Goal: Information Seeking & Learning: Learn about a topic

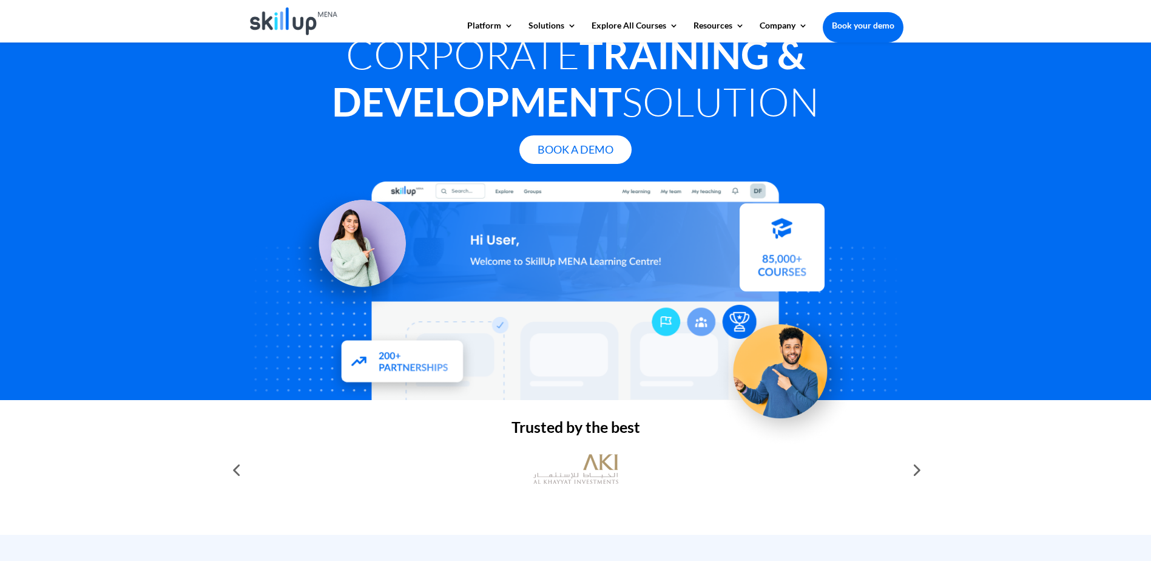
scroll to position [182, 0]
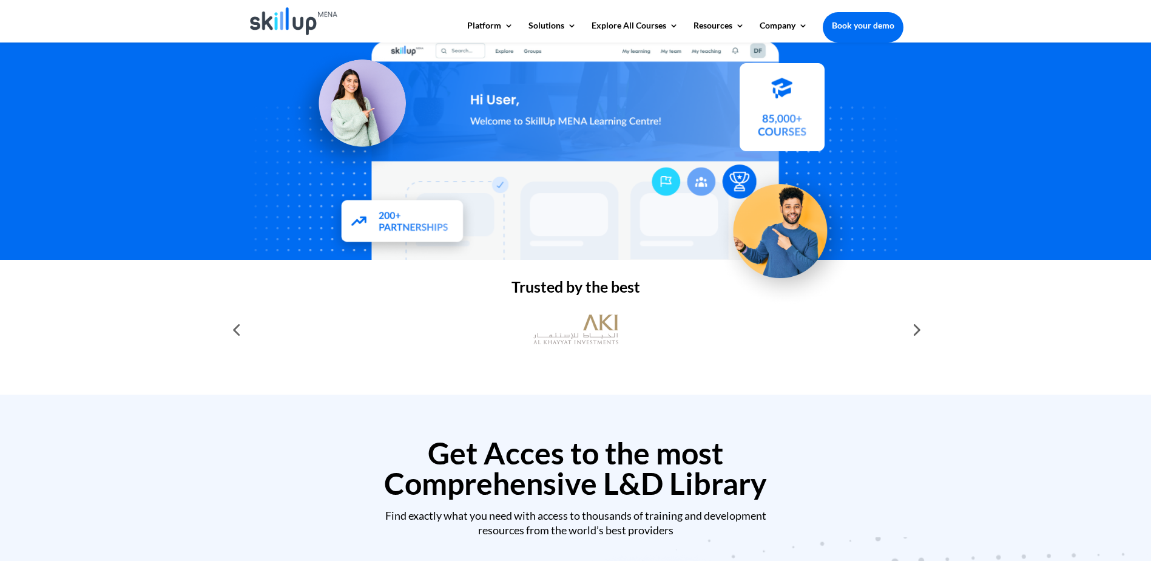
click at [917, 328] on div at bounding box center [916, 329] width 24 height 24
drag, startPoint x: 917, startPoint y: 328, endPoint x: 926, endPoint y: 333, distance: 10.3
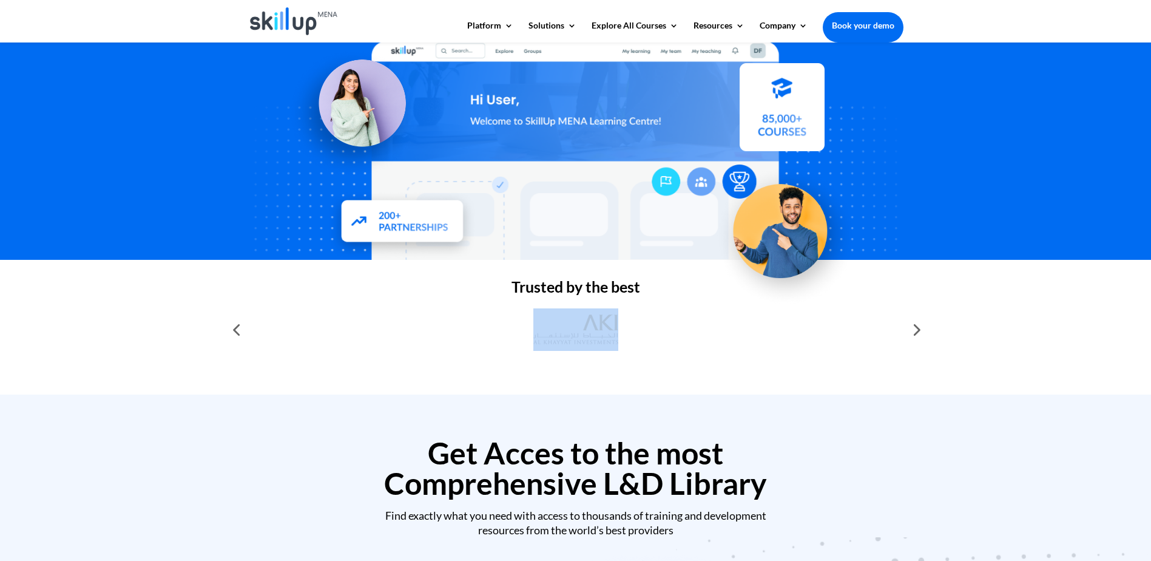
click at [926, 333] on div at bounding box center [916, 329] width 24 height 24
click at [919, 333] on div at bounding box center [916, 329] width 24 height 24
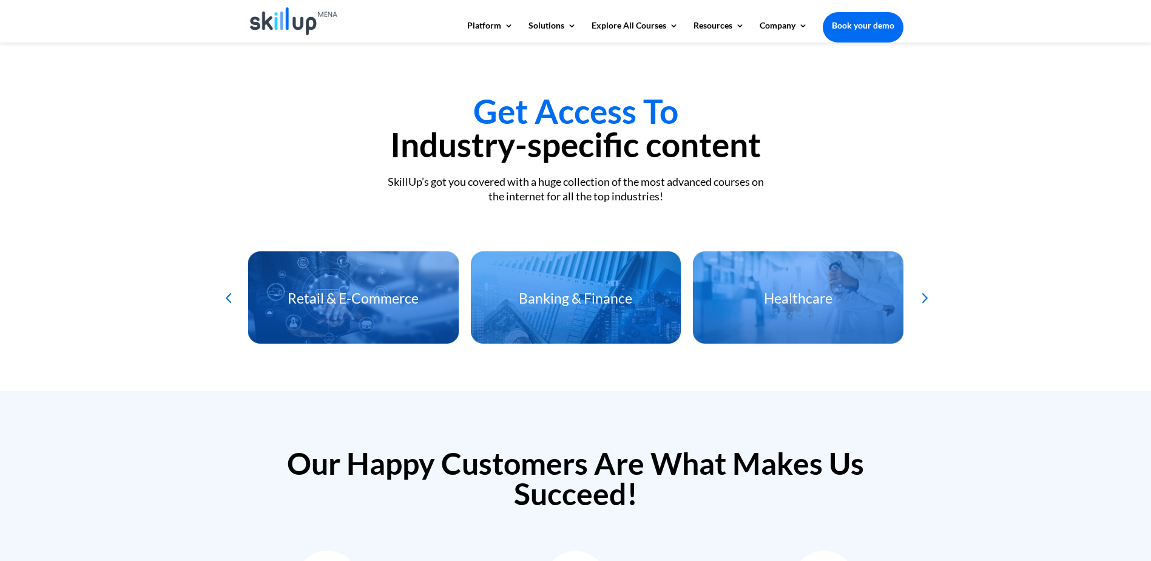
scroll to position [2549, 0]
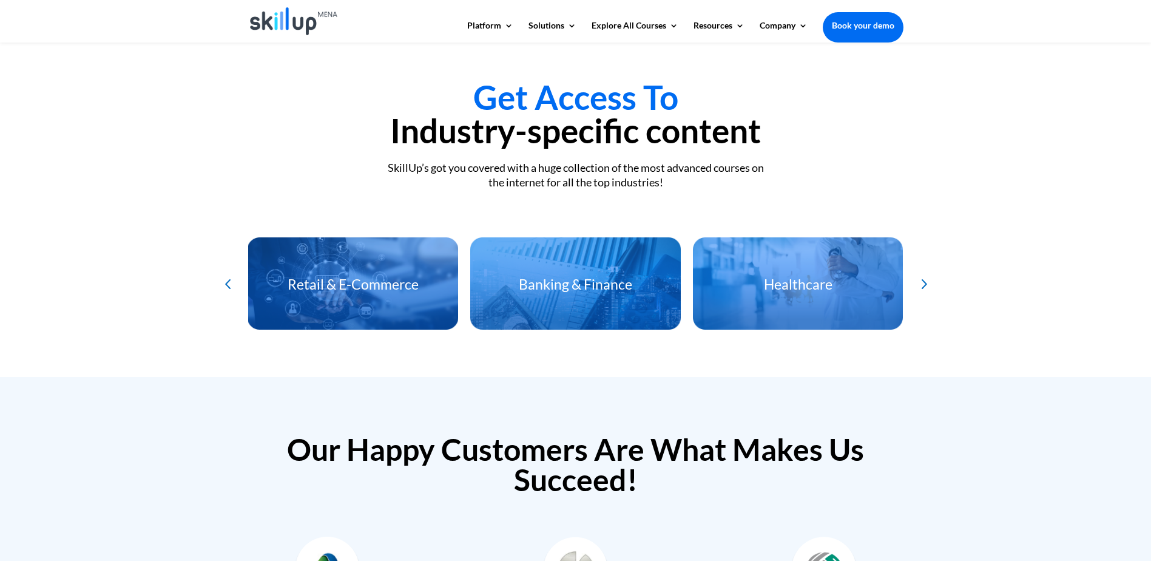
click at [927, 276] on div "Next slide" at bounding box center [923, 284] width 20 height 20
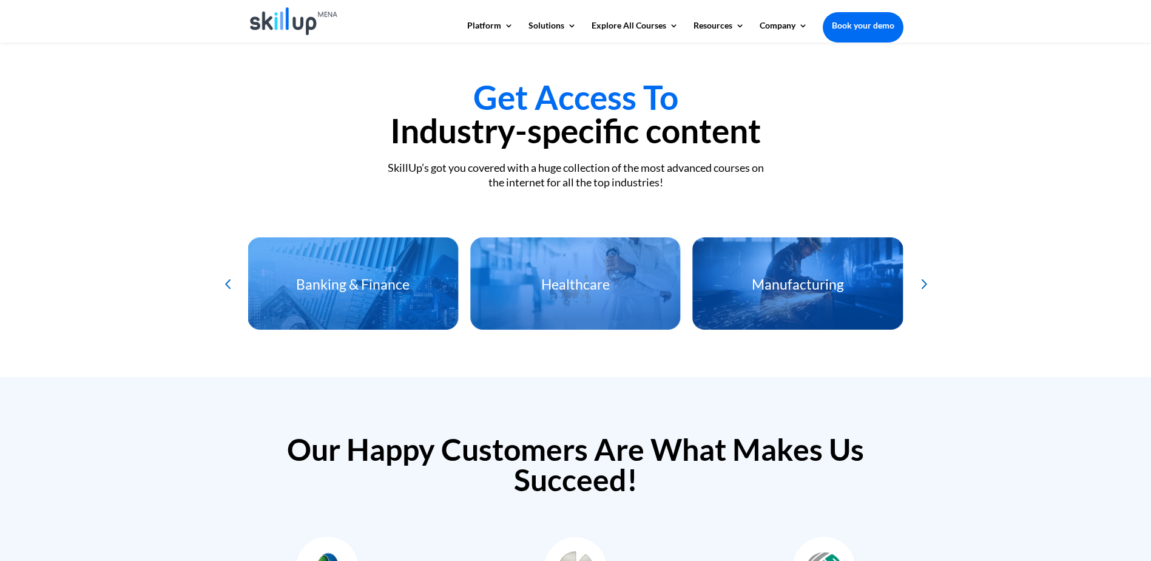
click at [927, 276] on div "Next slide" at bounding box center [923, 284] width 20 height 20
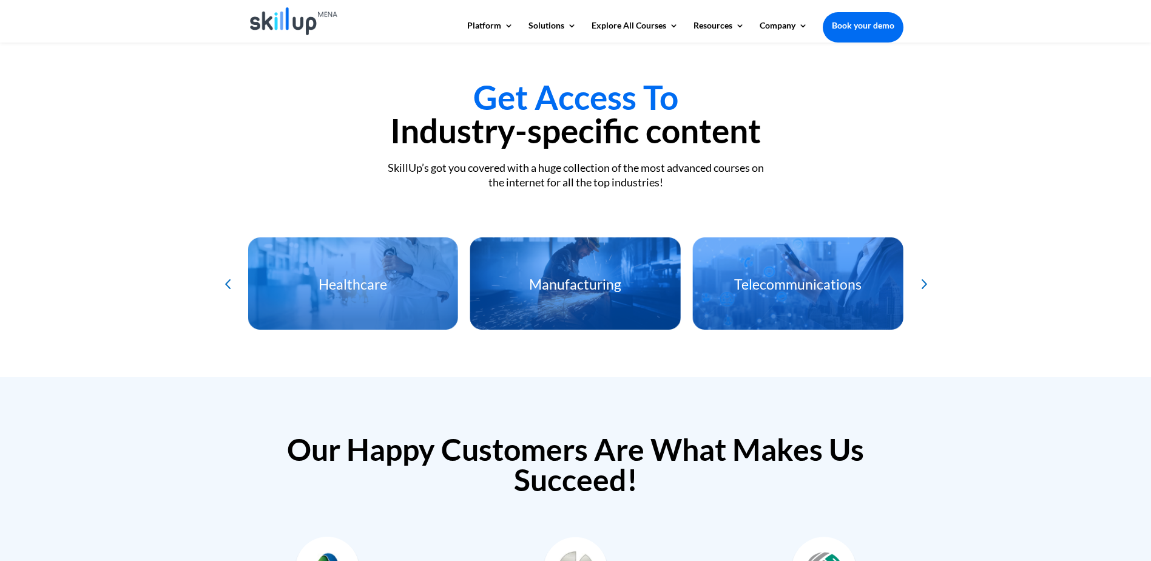
click at [927, 276] on div "Next slide" at bounding box center [923, 284] width 20 height 20
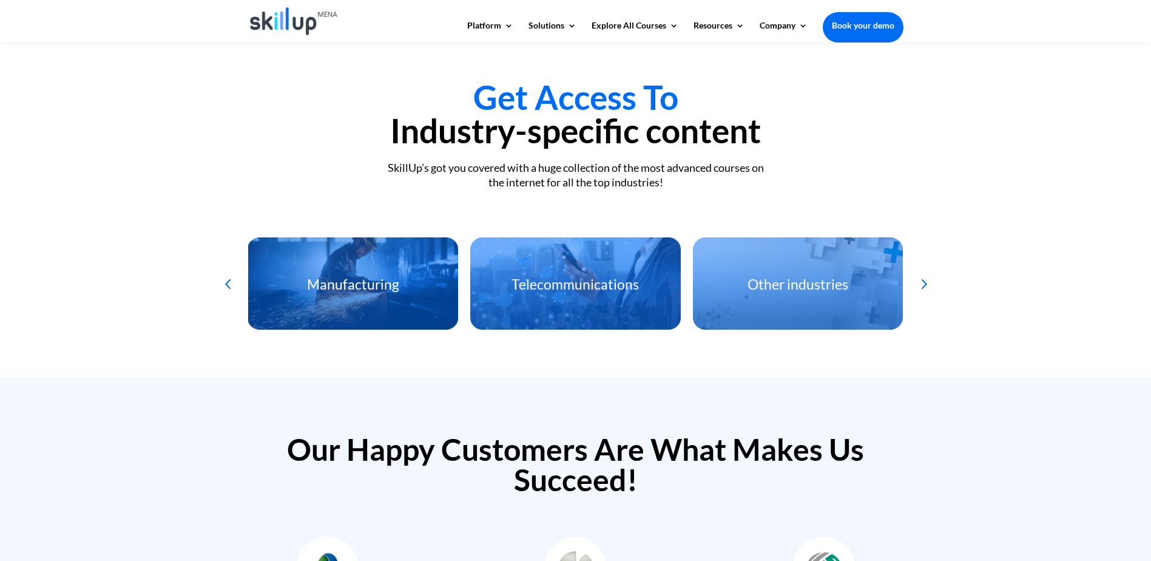
click at [927, 276] on div "Next slide" at bounding box center [923, 284] width 20 height 20
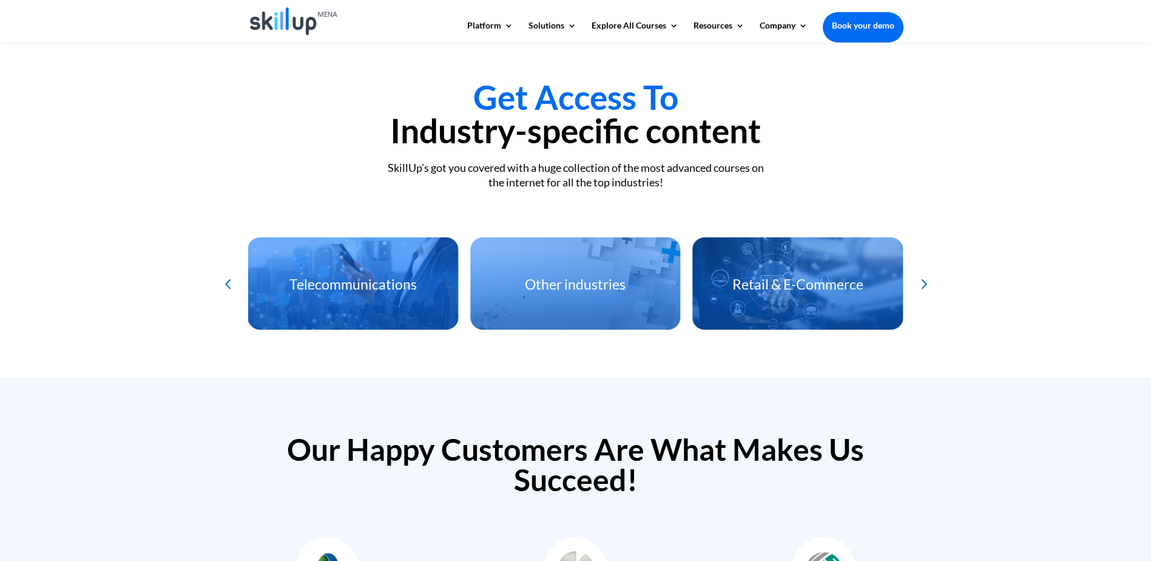
click at [927, 276] on div "Next slide" at bounding box center [923, 284] width 20 height 20
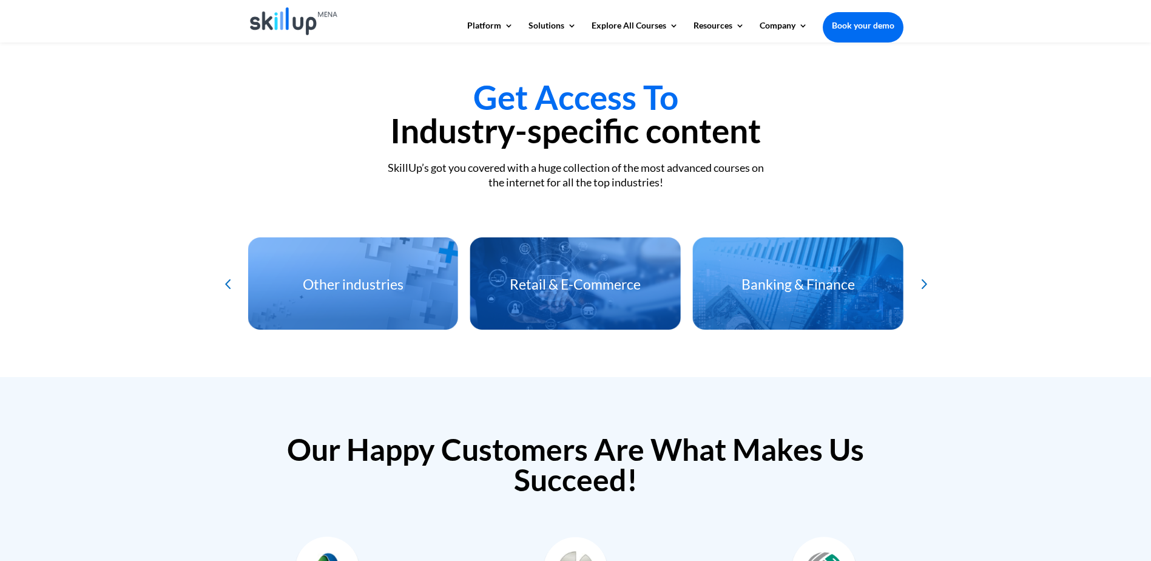
click at [927, 276] on div "Next slide" at bounding box center [923, 284] width 20 height 20
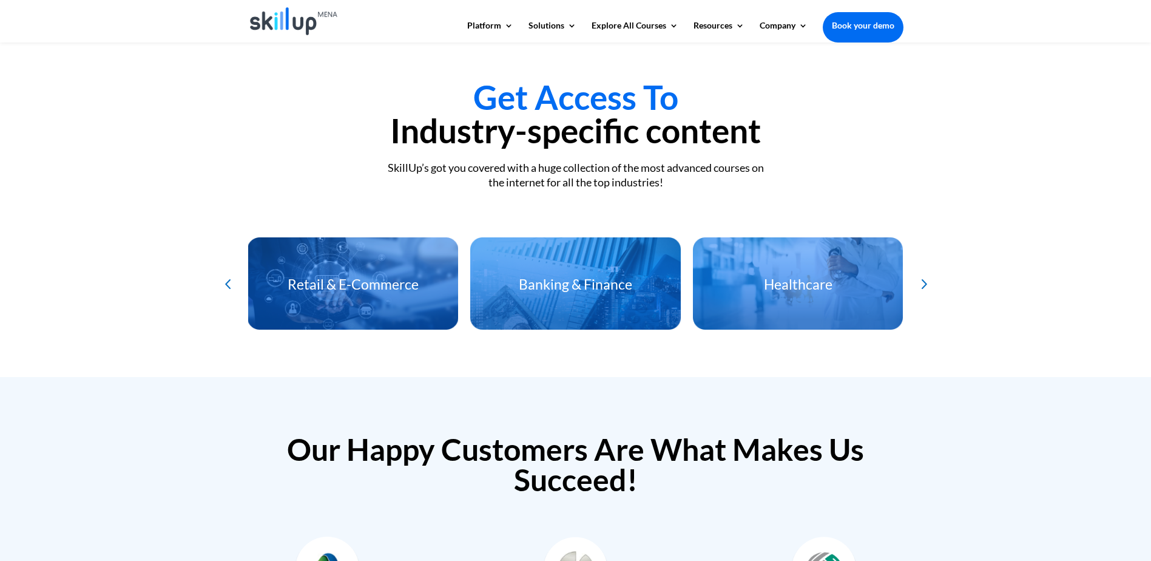
click at [927, 276] on div "Next slide" at bounding box center [923, 284] width 20 height 20
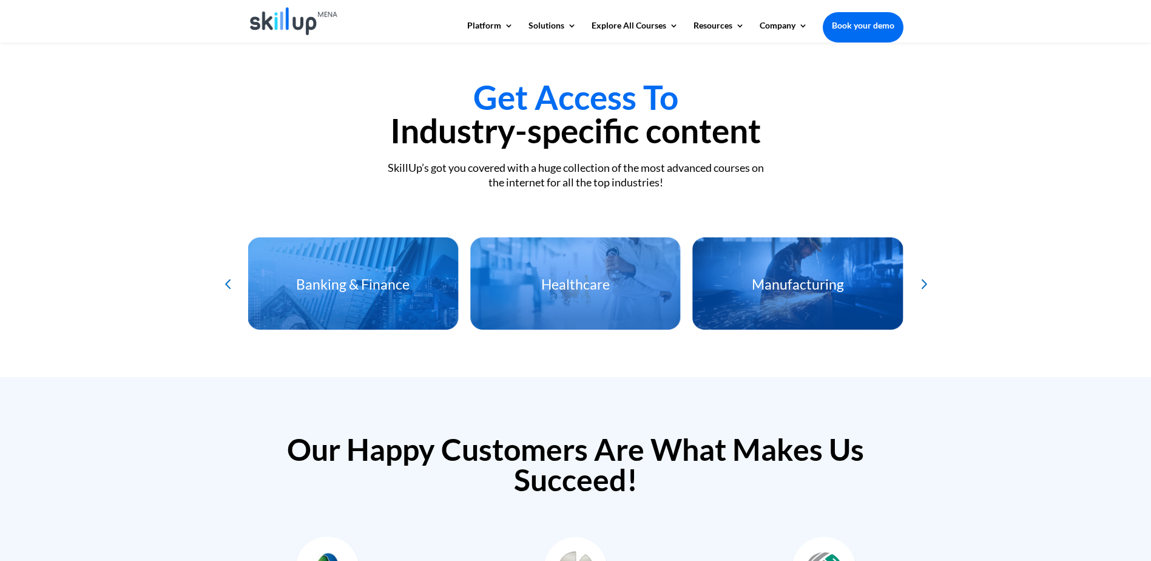
click at [927, 276] on div "Next slide" at bounding box center [923, 284] width 20 height 20
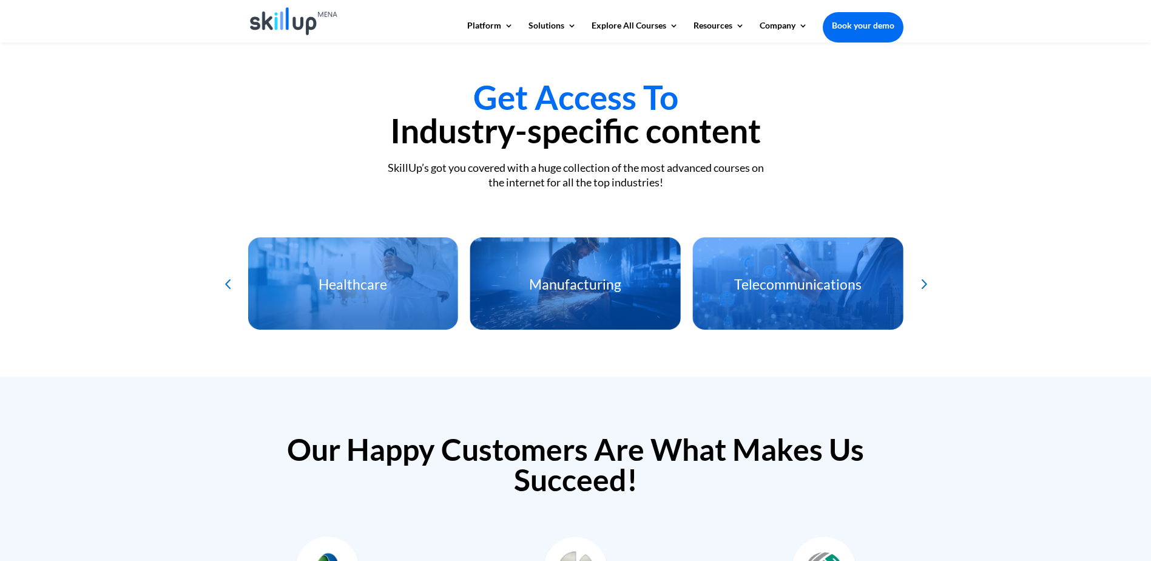
click at [927, 276] on div "Next slide" at bounding box center [923, 284] width 20 height 20
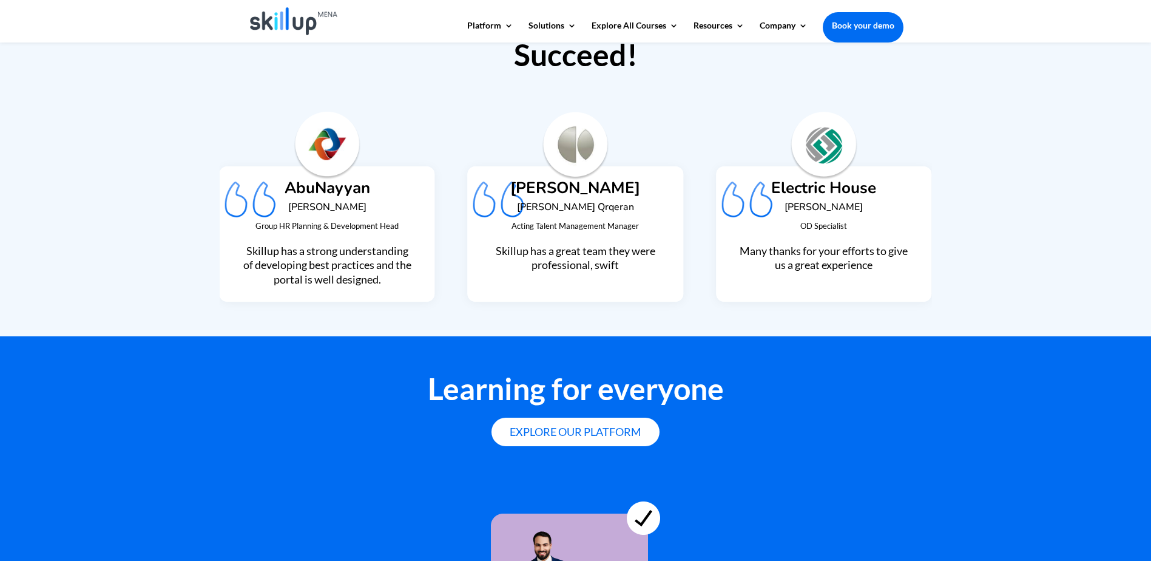
scroll to position [3216, 0]
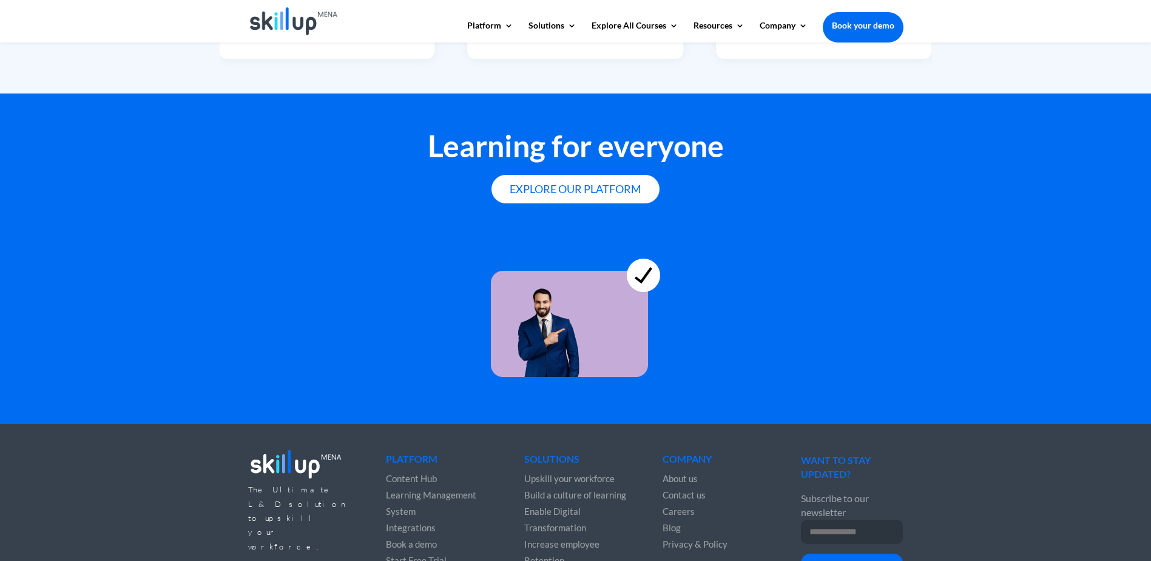
click at [560, 290] on img at bounding box center [575, 306] width 169 height 142
click at [602, 180] on link "Explore our platform" at bounding box center [576, 189] width 168 height 29
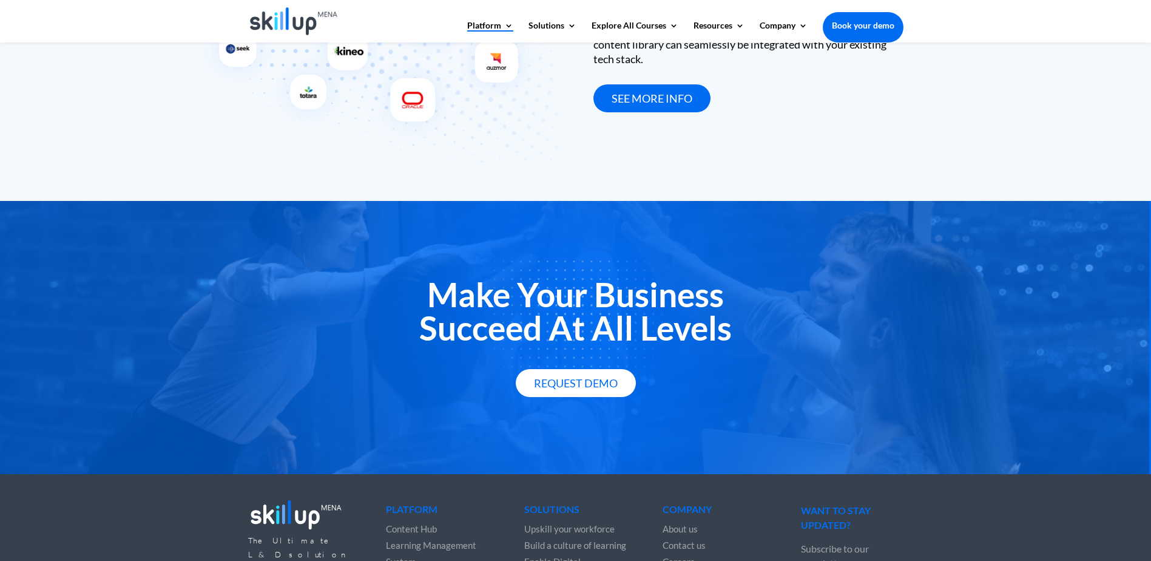
scroll to position [2102, 0]
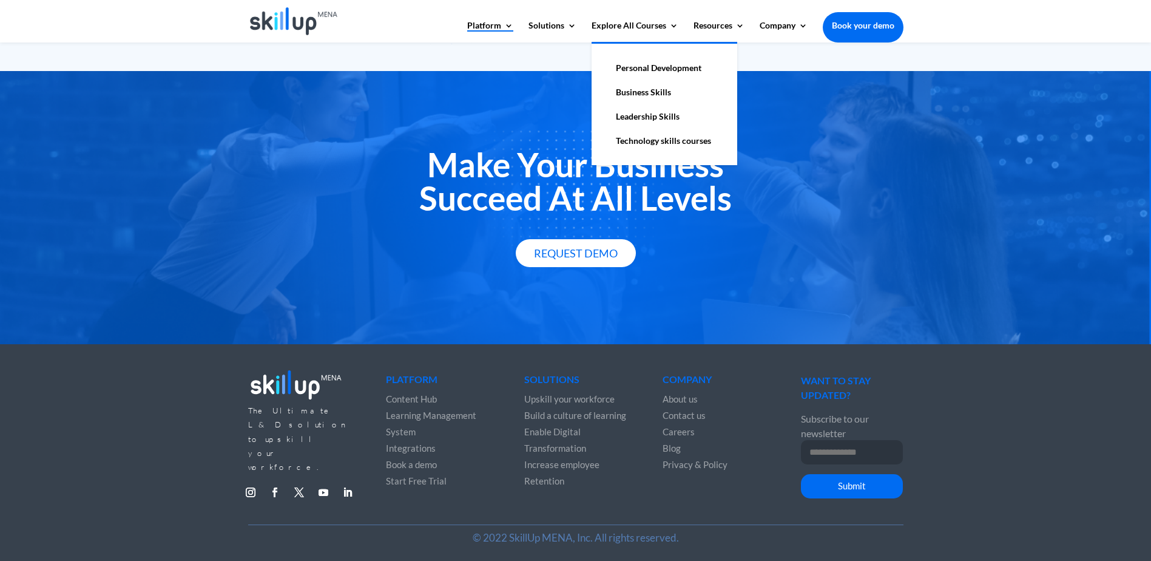
click at [674, 69] on link "Personal Development" at bounding box center [664, 68] width 121 height 24
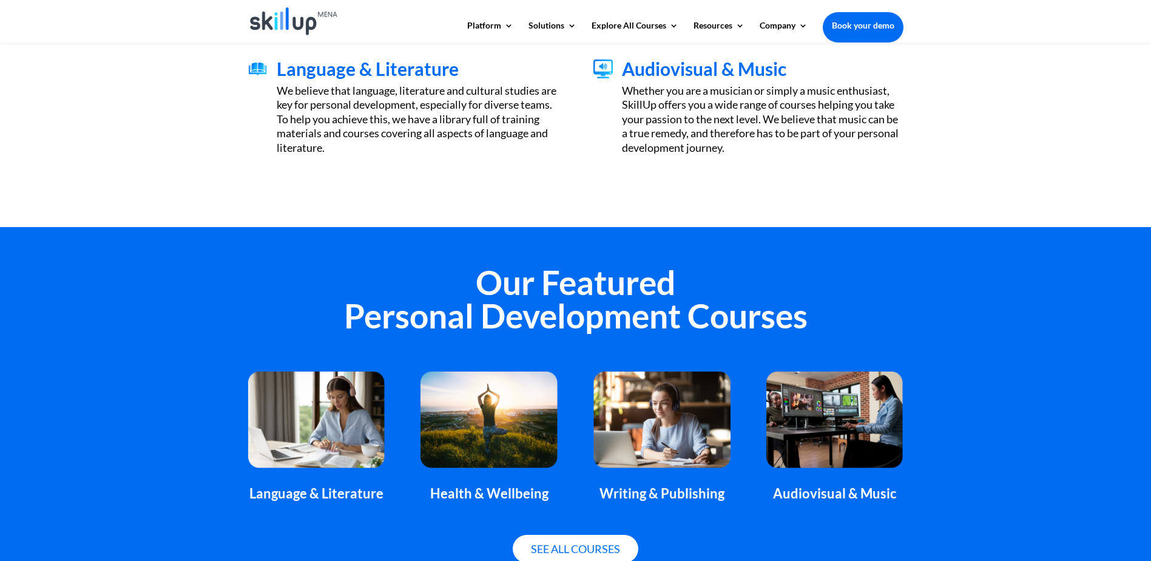
scroll to position [607, 0]
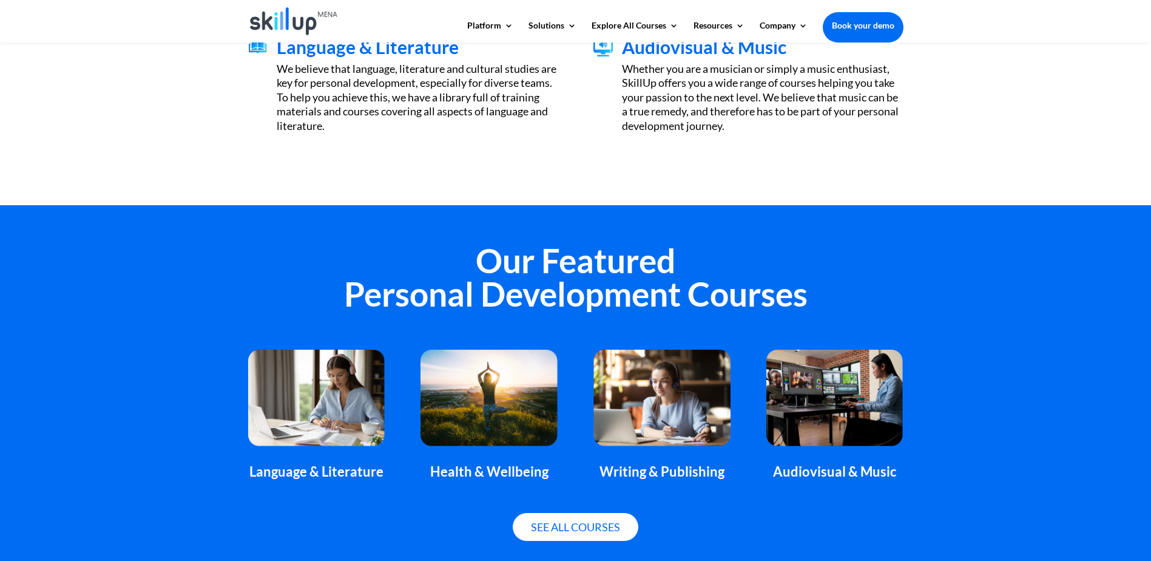
click at [712, 424] on img at bounding box center [662, 398] width 137 height 96
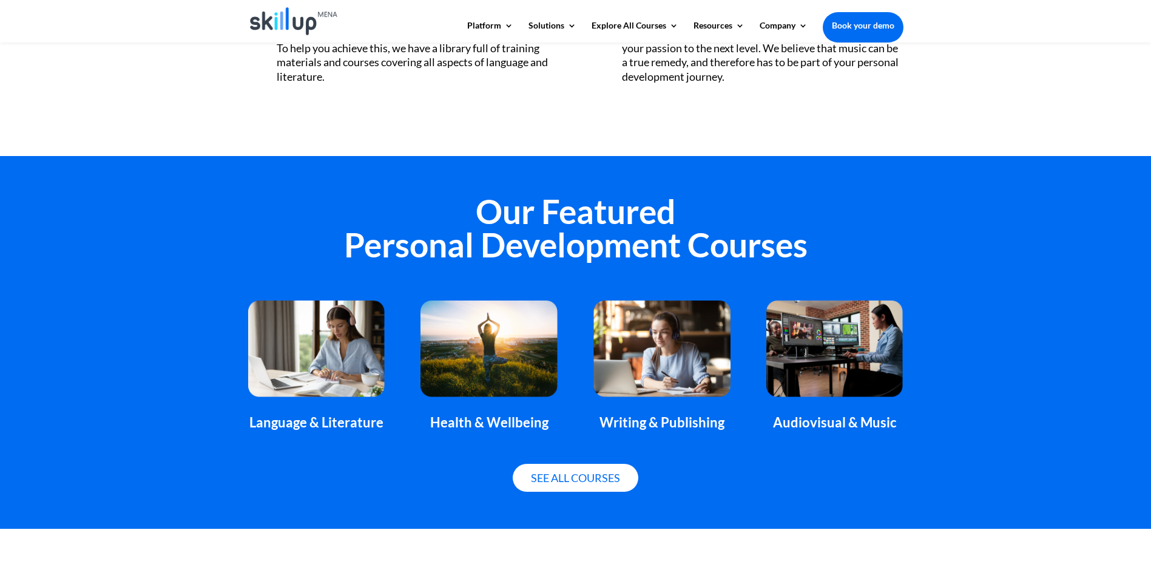
scroll to position [728, 0]
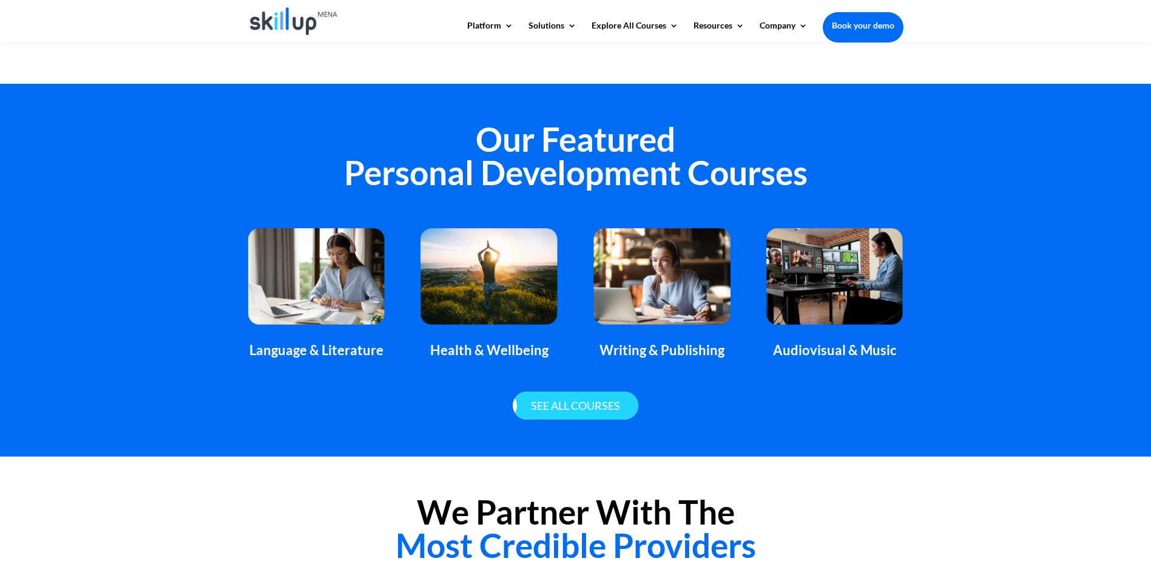
click at [545, 394] on link "See all courses" at bounding box center [576, 405] width 126 height 29
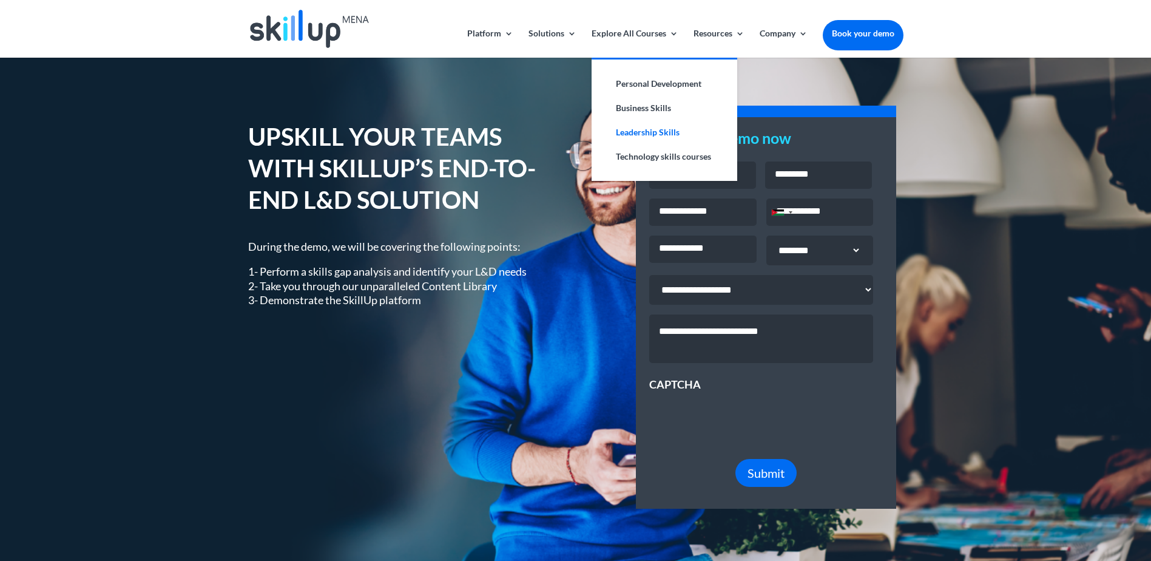
click at [652, 127] on link "Leadership Skills" at bounding box center [664, 132] width 121 height 24
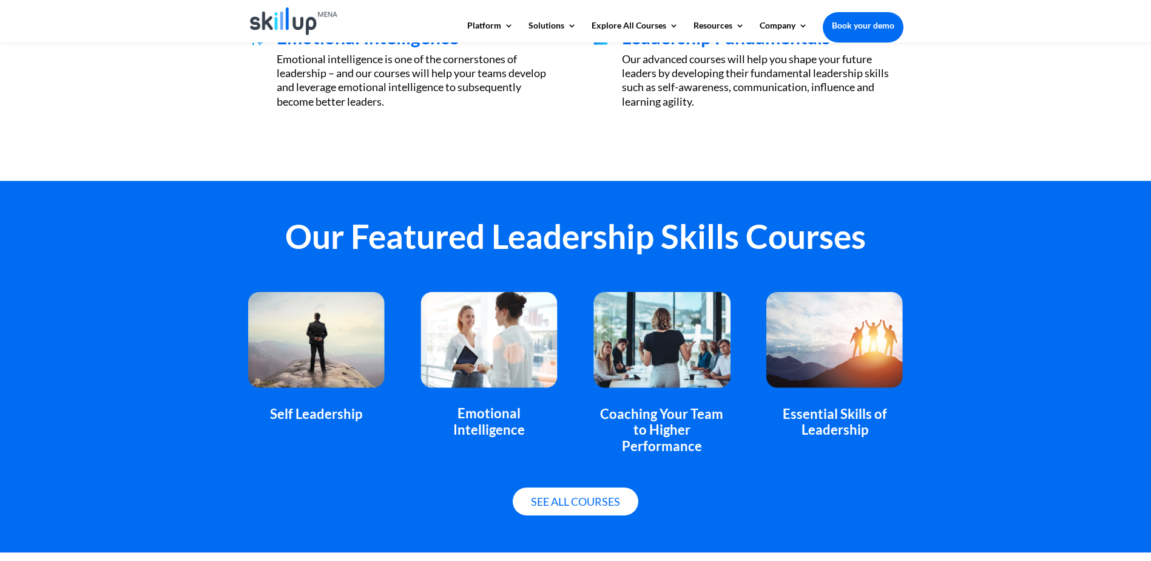
scroll to position [607, 0]
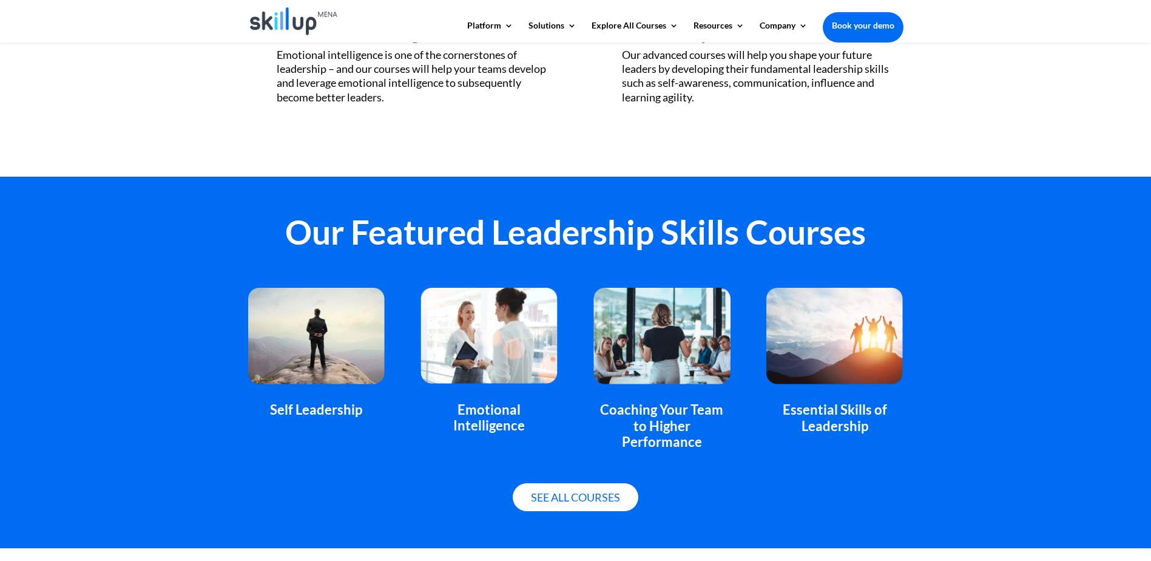
click at [680, 426] on div "Coaching Your Team to Higher Performance" at bounding box center [662, 426] width 137 height 48
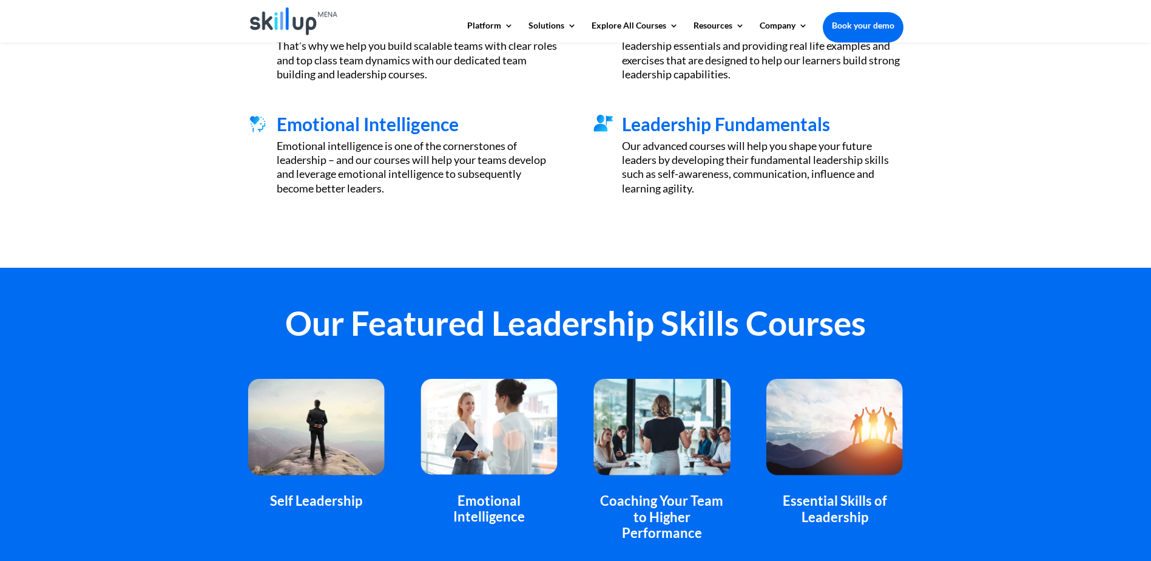
scroll to position [485, 0]
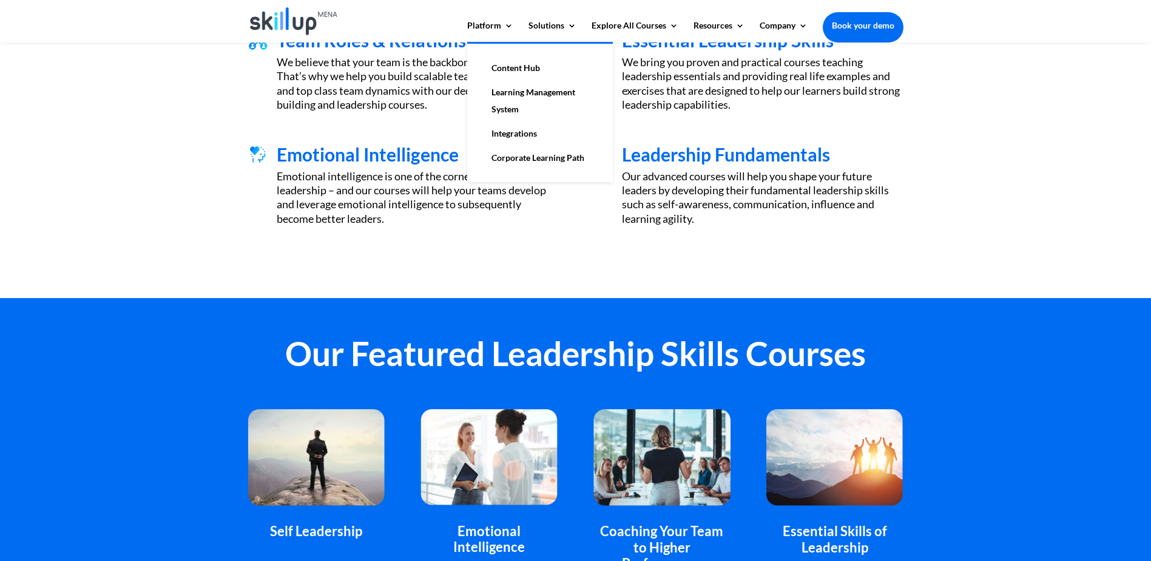
click at [522, 137] on link "Integrations" at bounding box center [539, 133] width 121 height 24
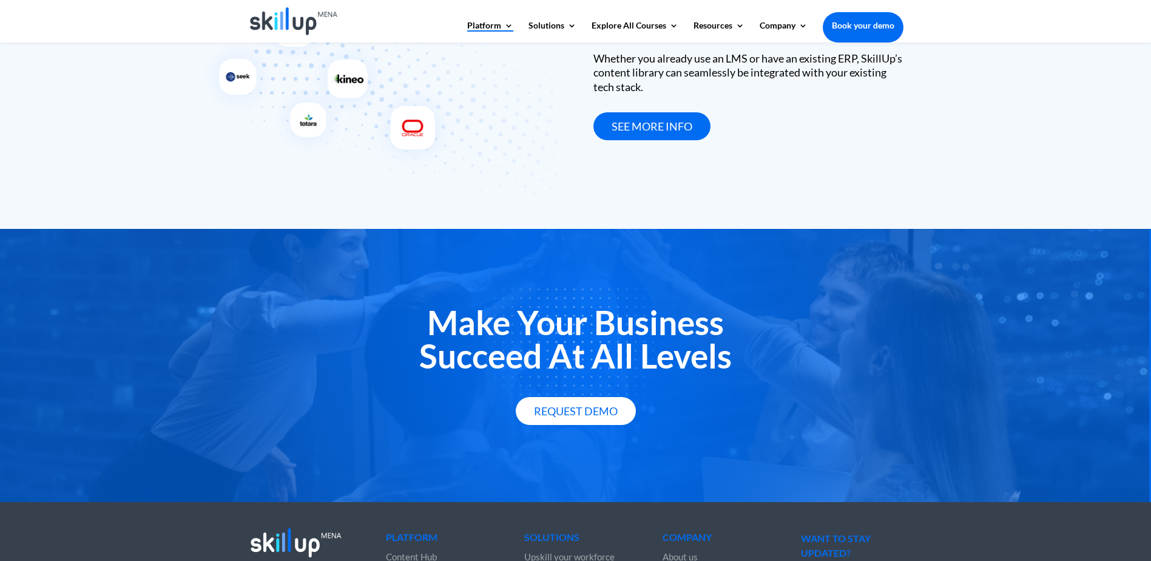
scroll to position [1966, 0]
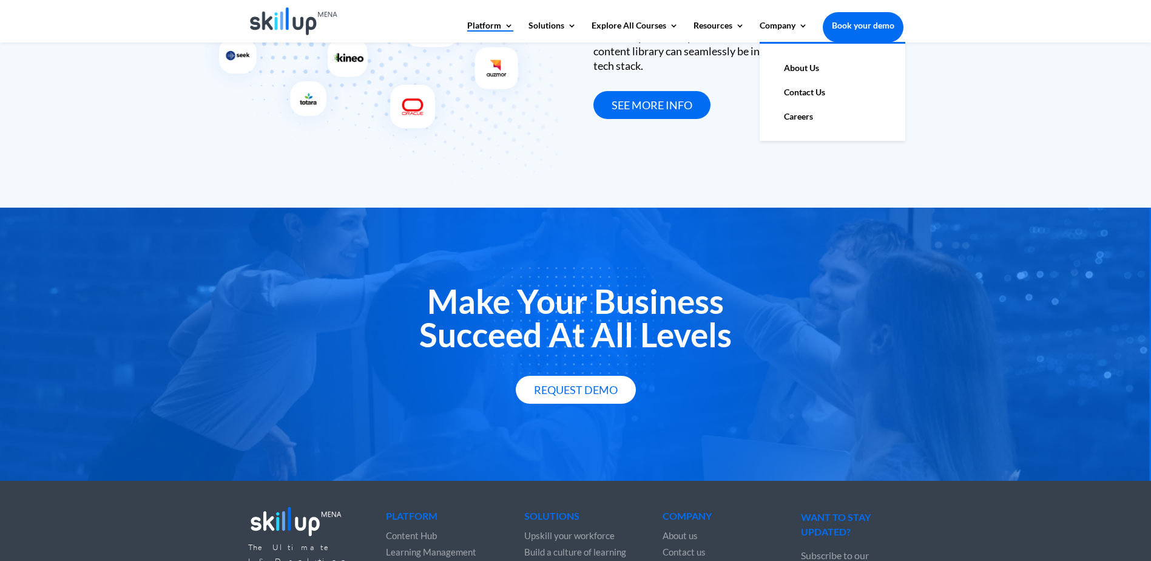
click at [783, 63] on link "About Us" at bounding box center [832, 68] width 121 height 24
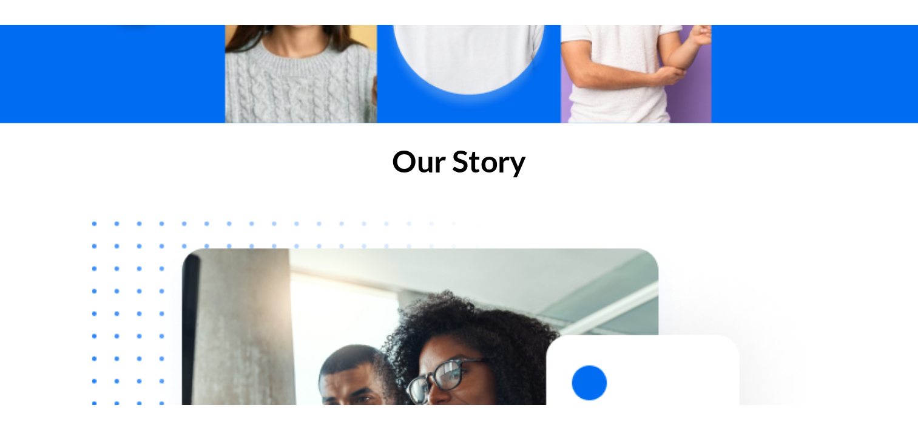
scroll to position [478, 0]
